Goal: Communication & Community: Ask a question

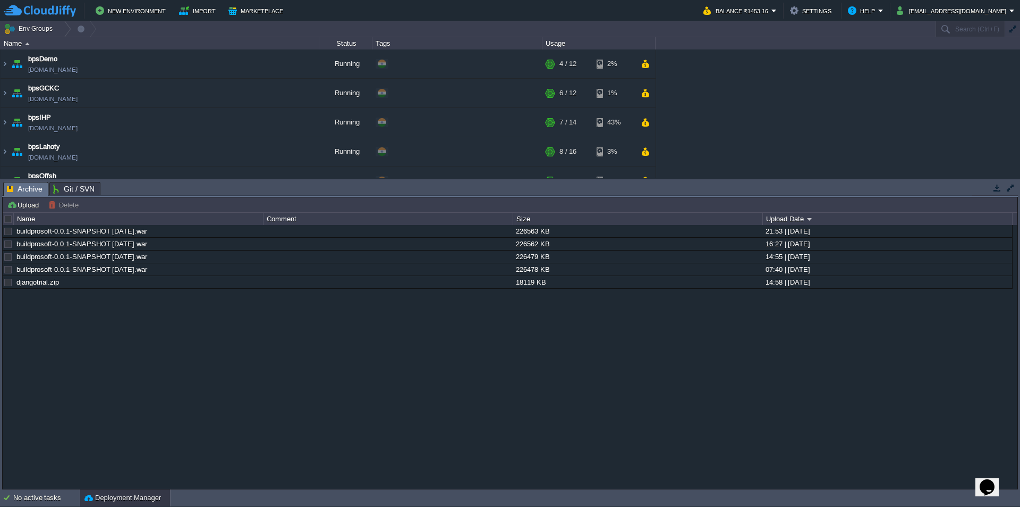
drag, startPoint x: 885, startPoint y: 131, endPoint x: 892, endPoint y: 132, distance: 7.6
click at [885, 132] on div "bpsDemo [DOMAIN_NAME] Running + Add to Env Group RAM 29% CPU 2% 4 / 12 2% bpsGC…" at bounding box center [510, 113] width 1020 height 129
click at [53, 488] on div "buildprosoft-0.0.1-SNAPSHOT [DATE].war 226563 KB 21:53 | [DATE] buildprosoft-0.…" at bounding box center [510, 356] width 1015 height 263
click at [55, 496] on div "No active tasks" at bounding box center [46, 497] width 66 height 17
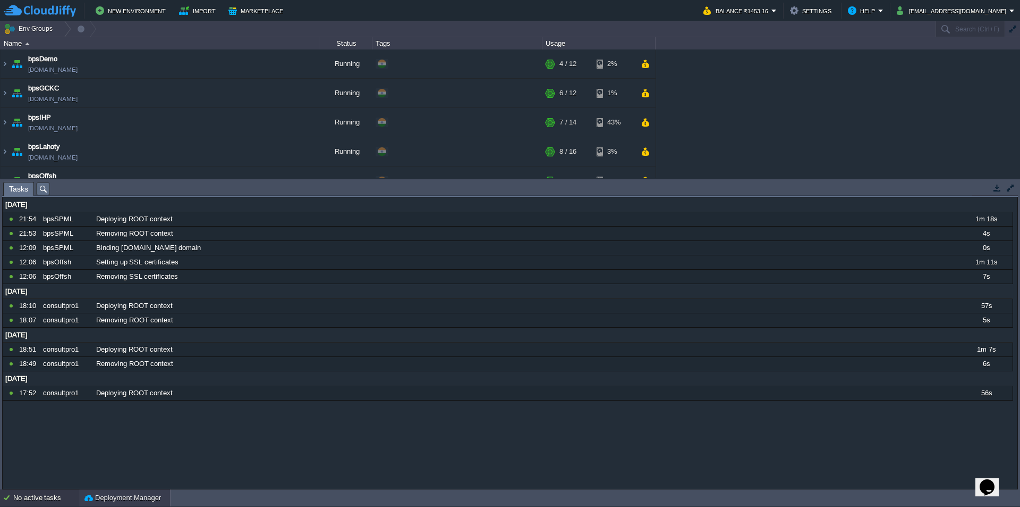
click at [113, 501] on button "Deployment Manager" at bounding box center [123, 497] width 77 height 11
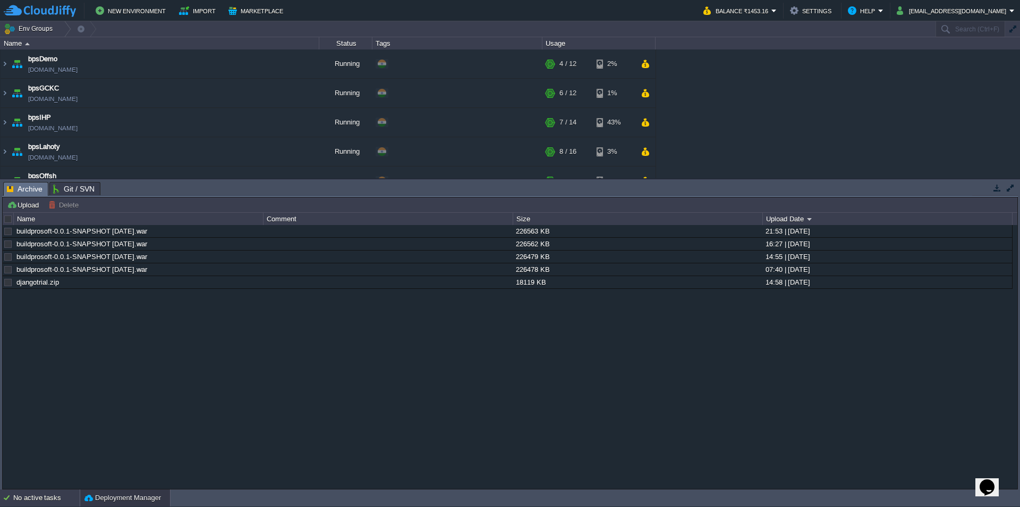
click at [57, 497] on div "No active tasks" at bounding box center [46, 497] width 66 height 17
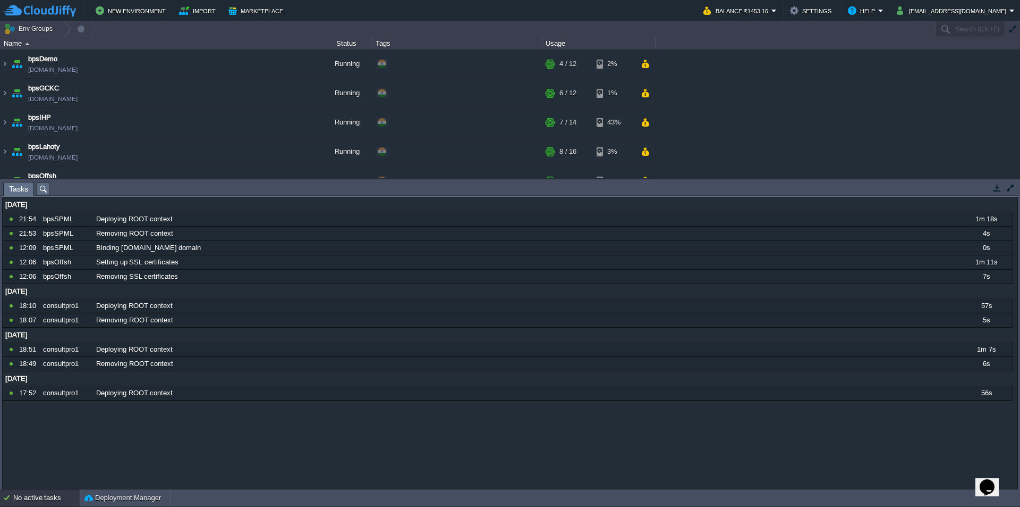
click at [57, 497] on div "No active tasks" at bounding box center [46, 497] width 66 height 17
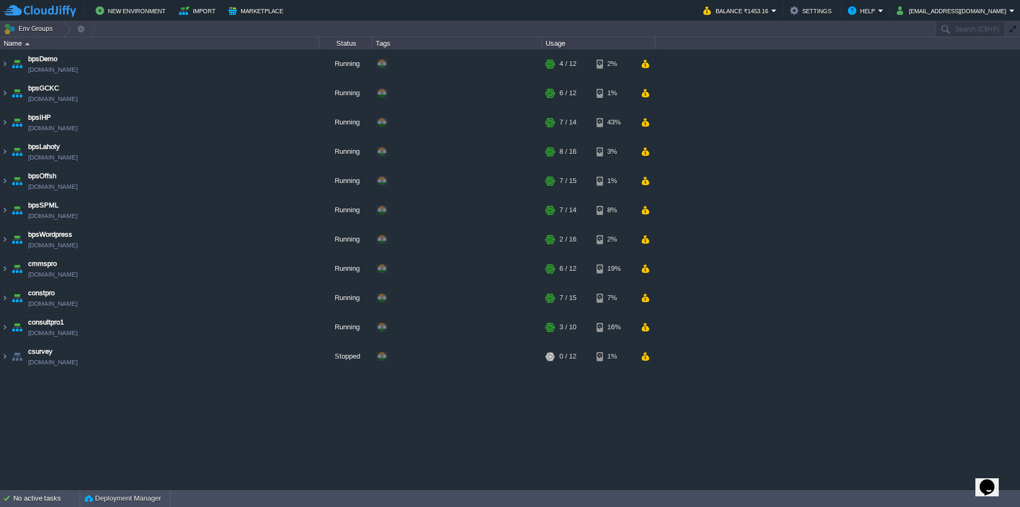
click at [138, 437] on div "bpsDemo [DOMAIN_NAME] Running + Add to Env Group RAM 29% CPU 2% 4 / 12 2% bpsGC…" at bounding box center [510, 268] width 1020 height 439
click at [47, 213] on link "[DOMAIN_NAME]" at bounding box center [52, 215] width 49 height 11
click at [879, 12] on button "Help" at bounding box center [863, 10] width 30 height 13
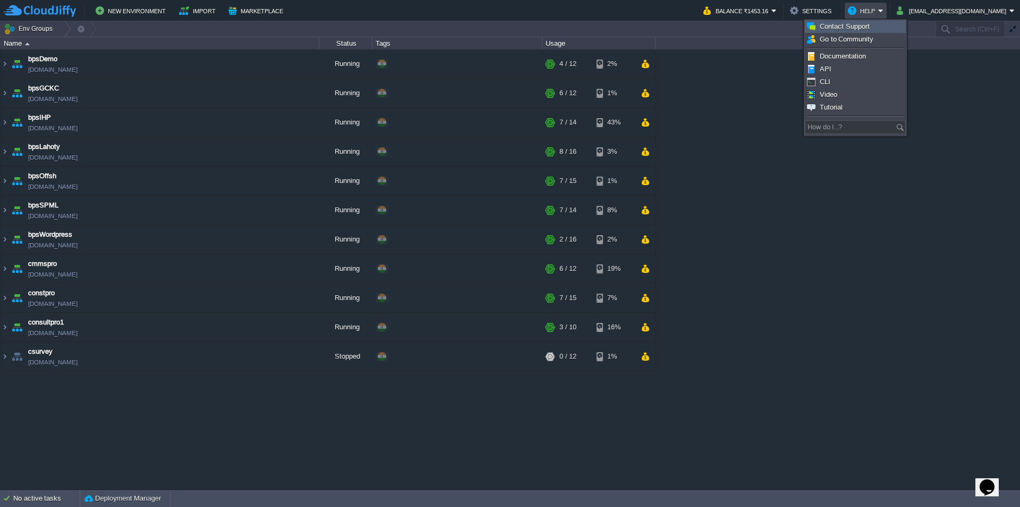
click at [865, 30] on link "Contact Support" at bounding box center [856, 27] width 100 height 12
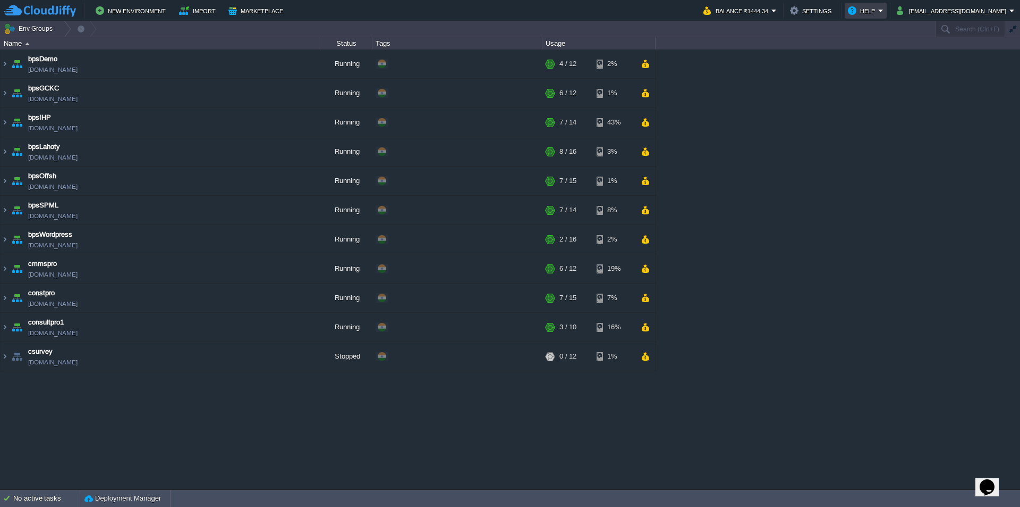
click at [879, 6] on button "Help" at bounding box center [863, 10] width 30 height 13
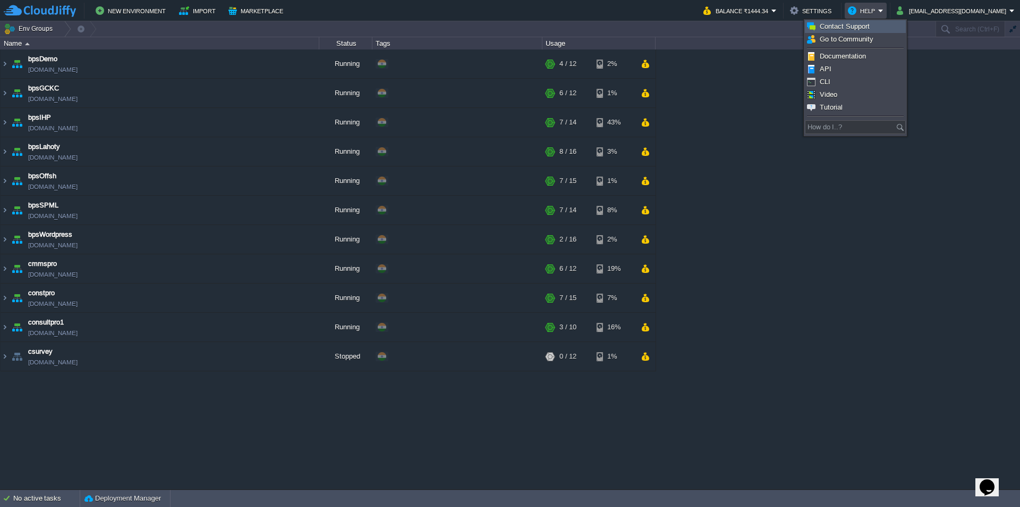
click at [873, 30] on link "Contact Support" at bounding box center [856, 27] width 100 height 12
